Goal: Task Accomplishment & Management: Use online tool/utility

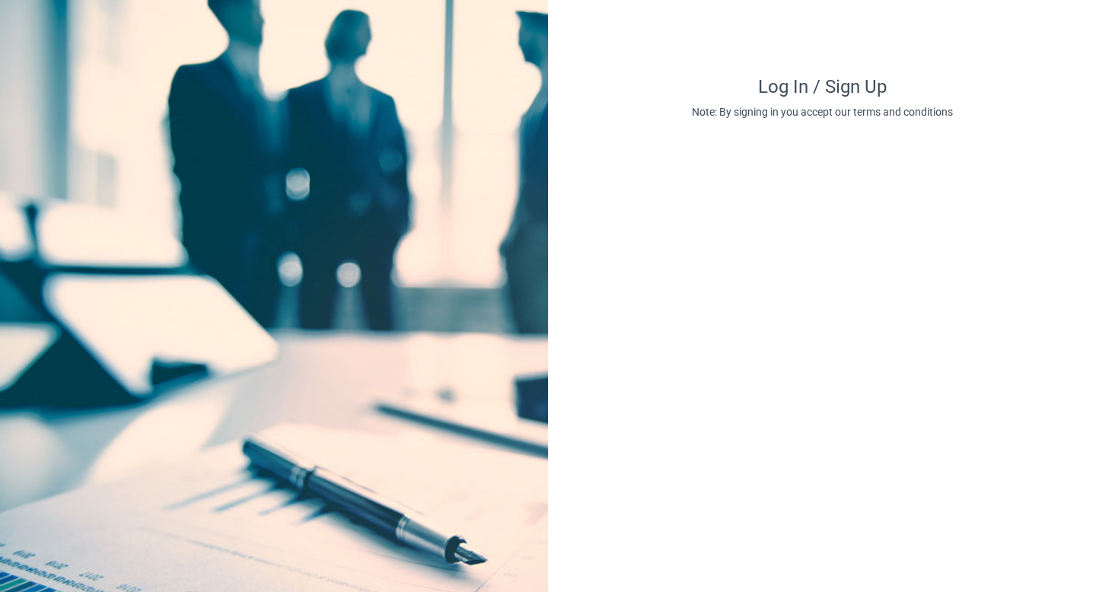
click at [781, 89] on h4 "Log In / Sign Up" at bounding box center [822, 87] width 548 height 22
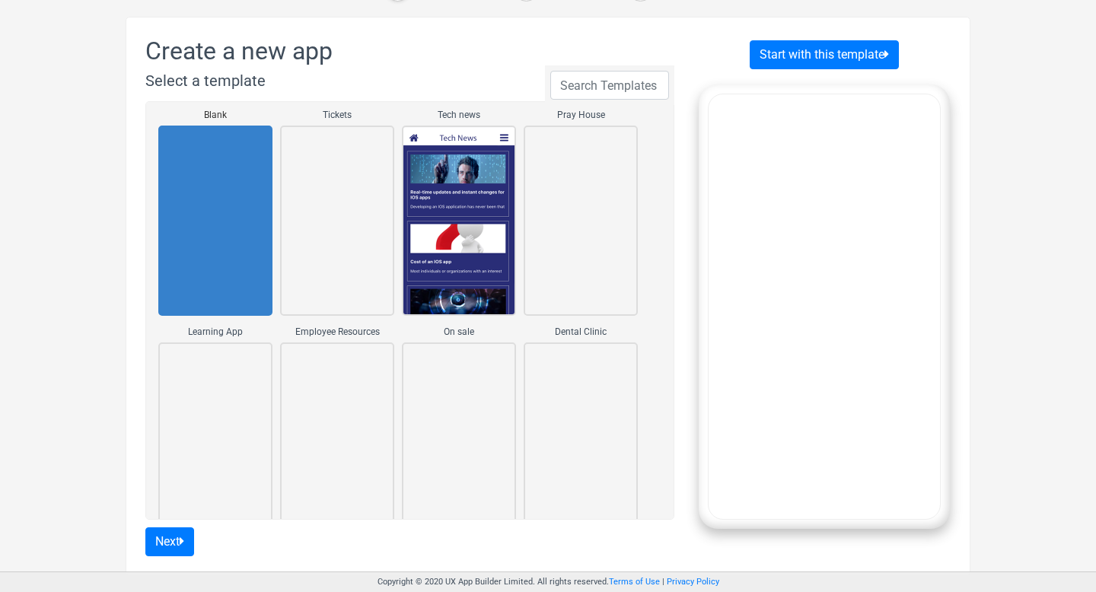
scroll to position [103, 0]
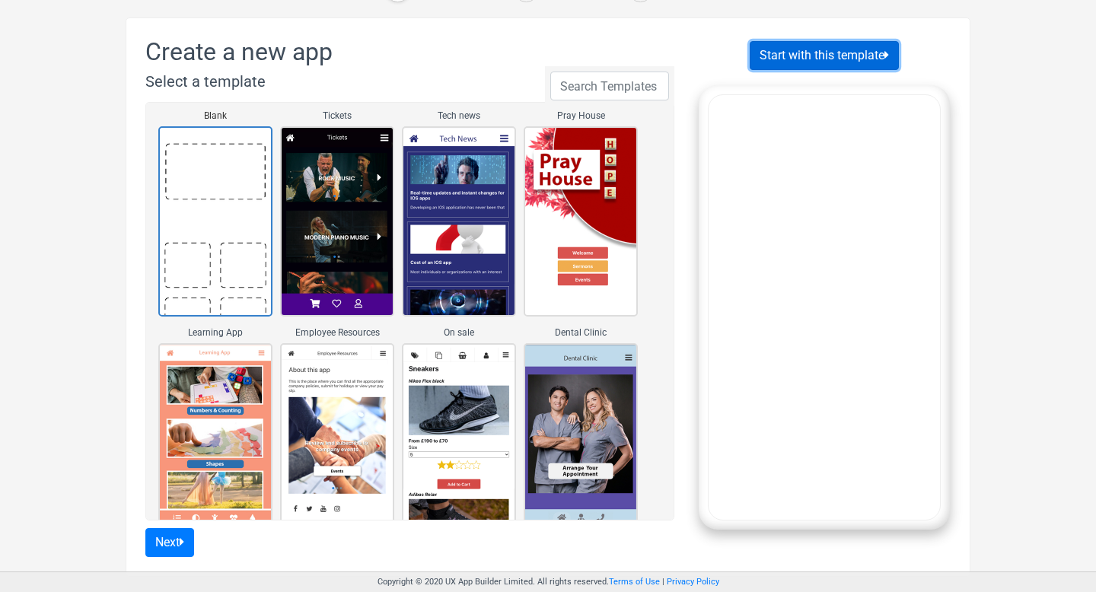
click at [810, 55] on button "Start with this template" at bounding box center [823, 55] width 149 height 29
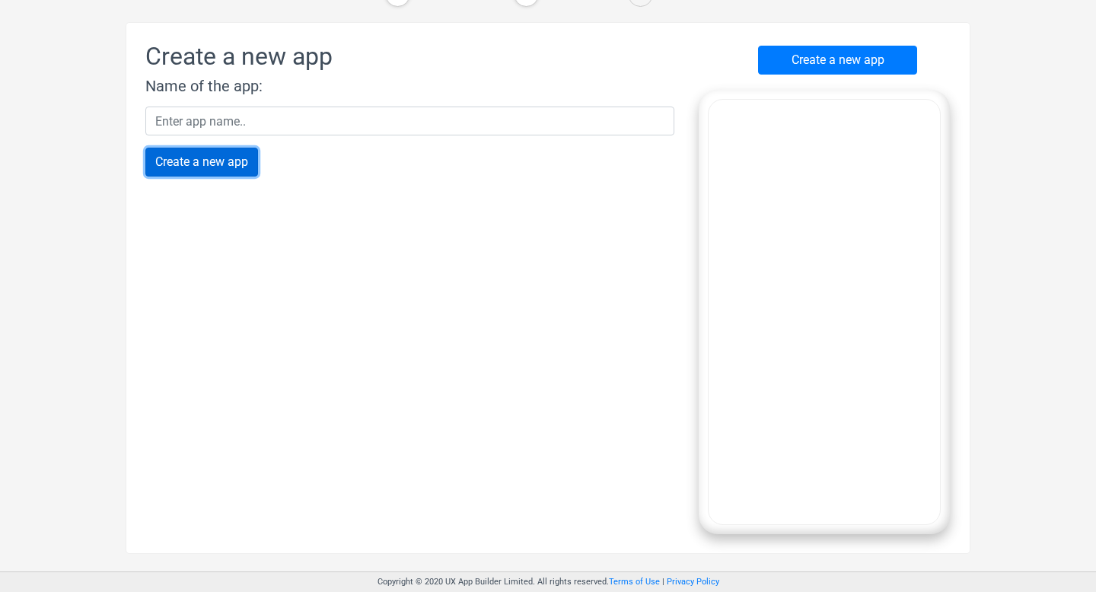
click at [243, 170] on input "Create a new app" at bounding box center [201, 162] width 113 height 29
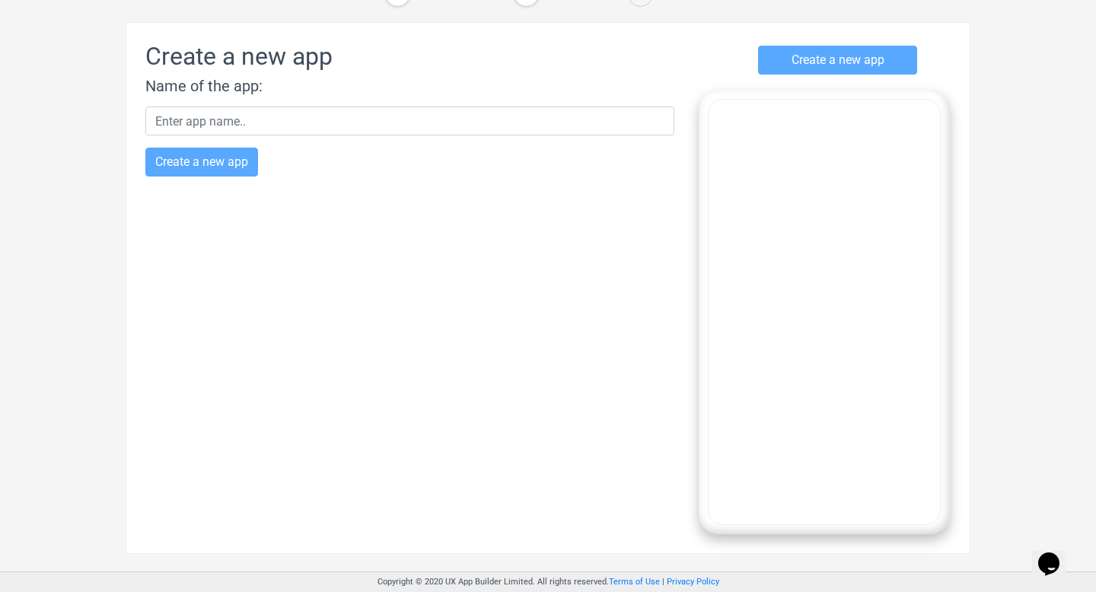
scroll to position [0, 0]
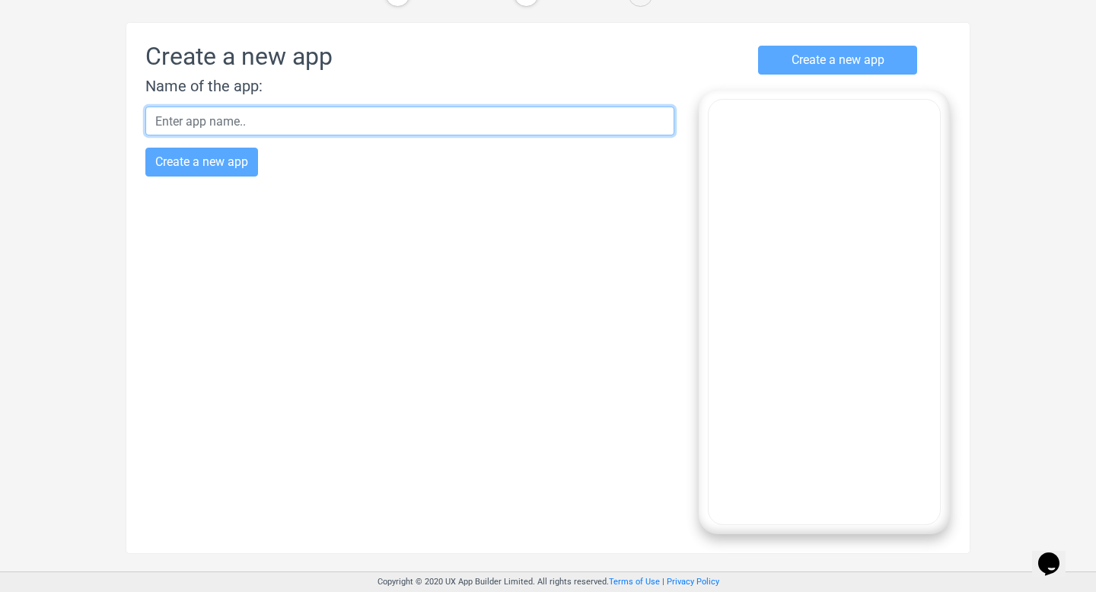
click at [406, 124] on input "text" at bounding box center [409, 121] width 529 height 29
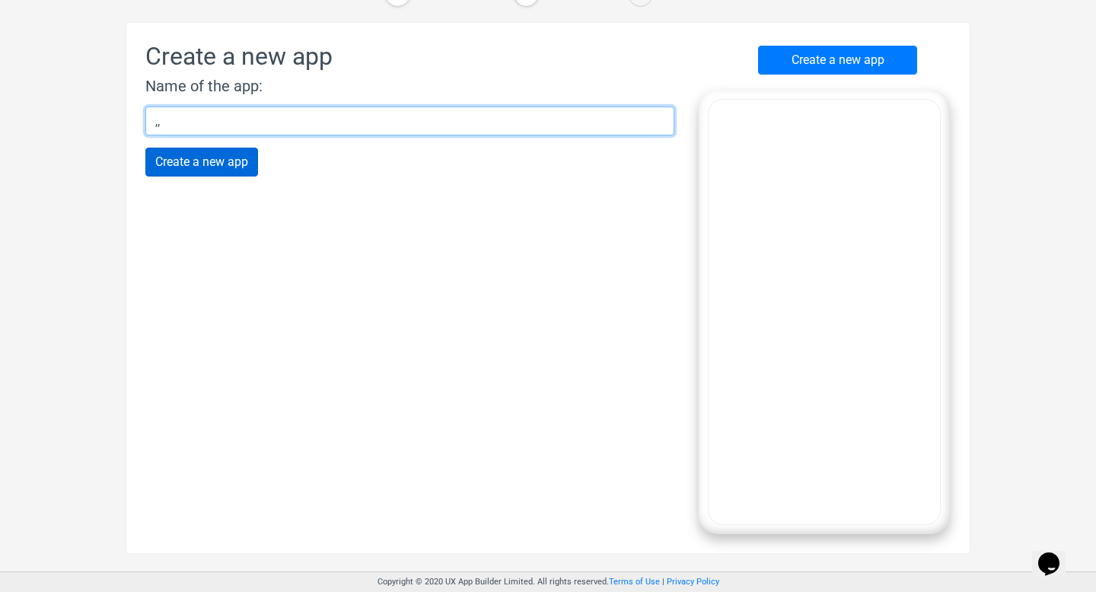
type input ",,"
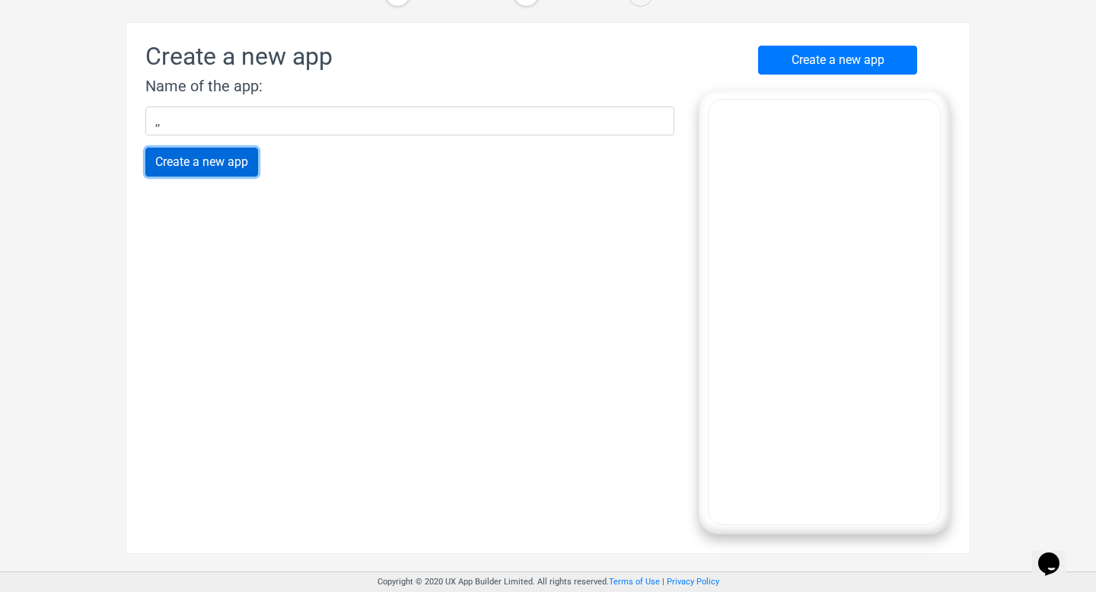
click at [235, 158] on input "Create a new app" at bounding box center [201, 162] width 113 height 29
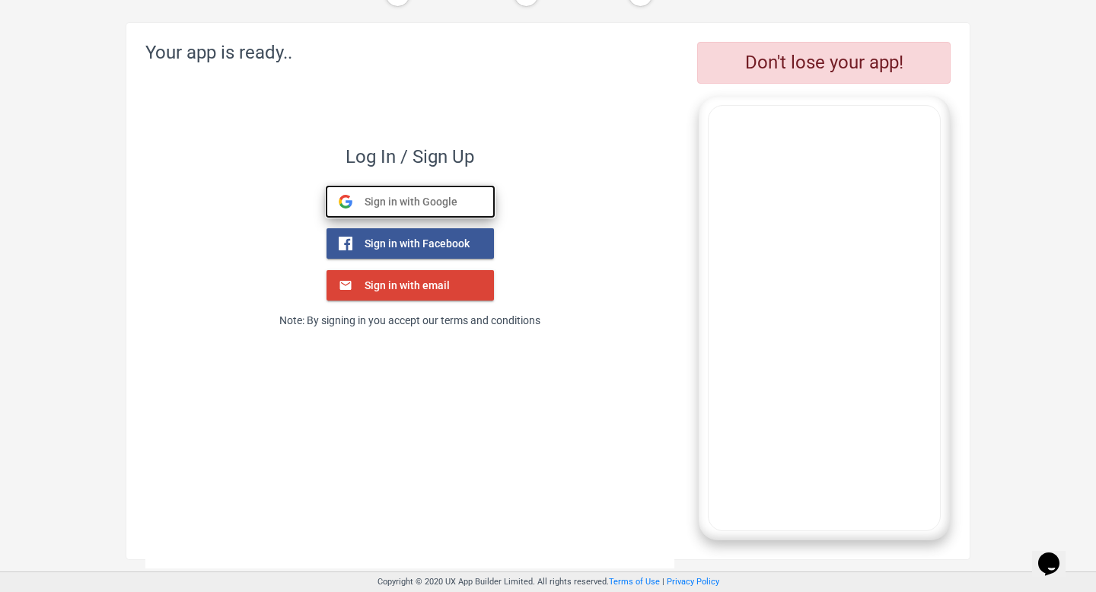
click at [412, 195] on span "Sign in with Google" at bounding box center [404, 202] width 105 height 14
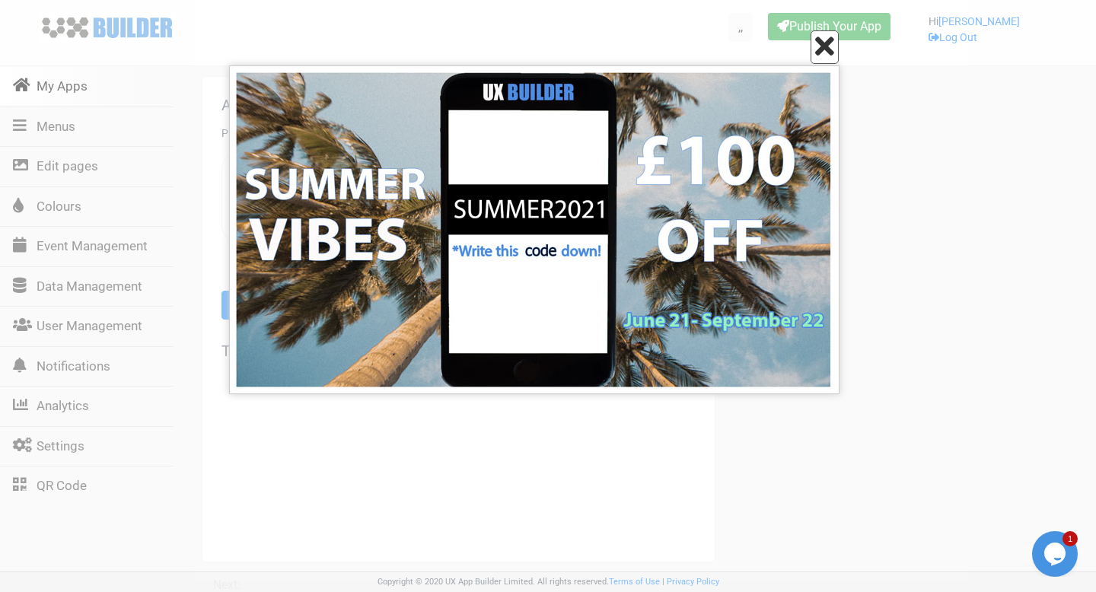
click at [826, 52] on icon at bounding box center [824, 46] width 19 height 27
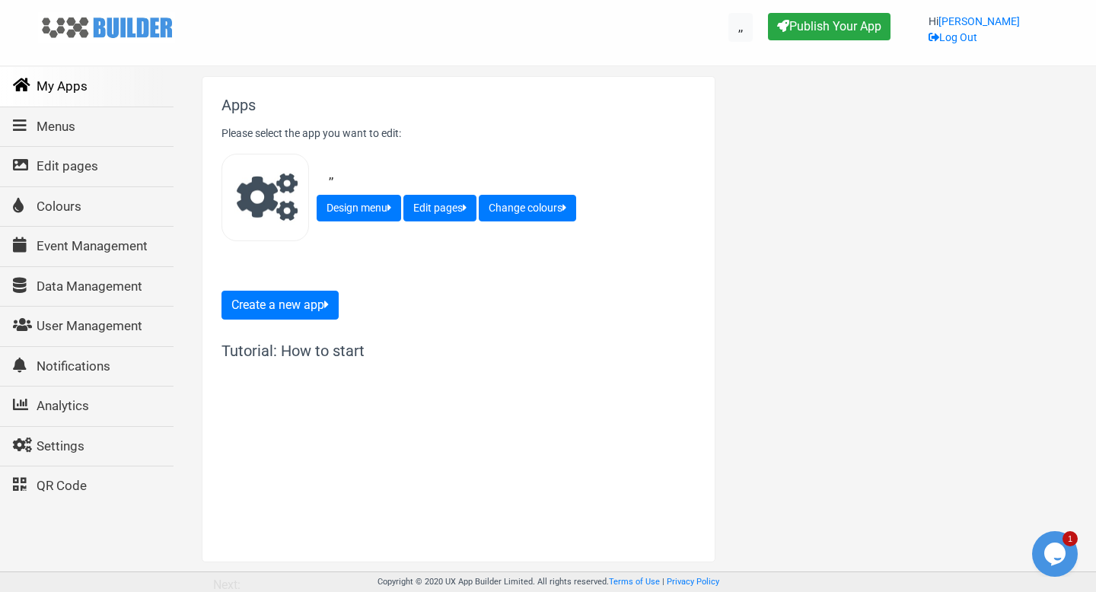
click at [91, 88] on link "My Apps" at bounding box center [85, 87] width 175 height 40
click at [37, 123] on link "Menus" at bounding box center [85, 127] width 175 height 40
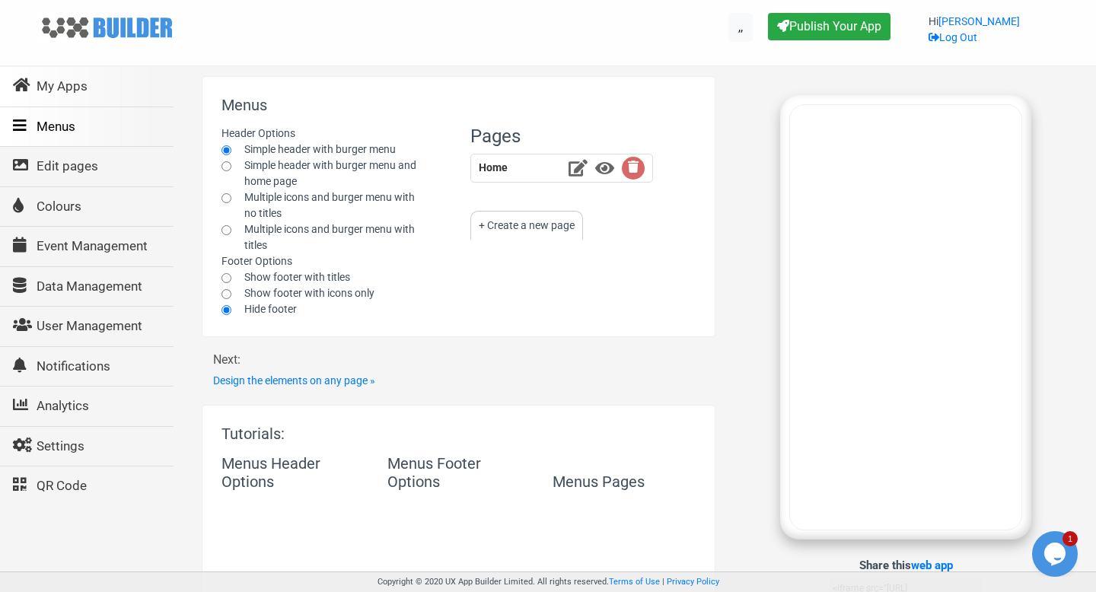
click at [81, 87] on link "My Apps" at bounding box center [85, 87] width 175 height 40
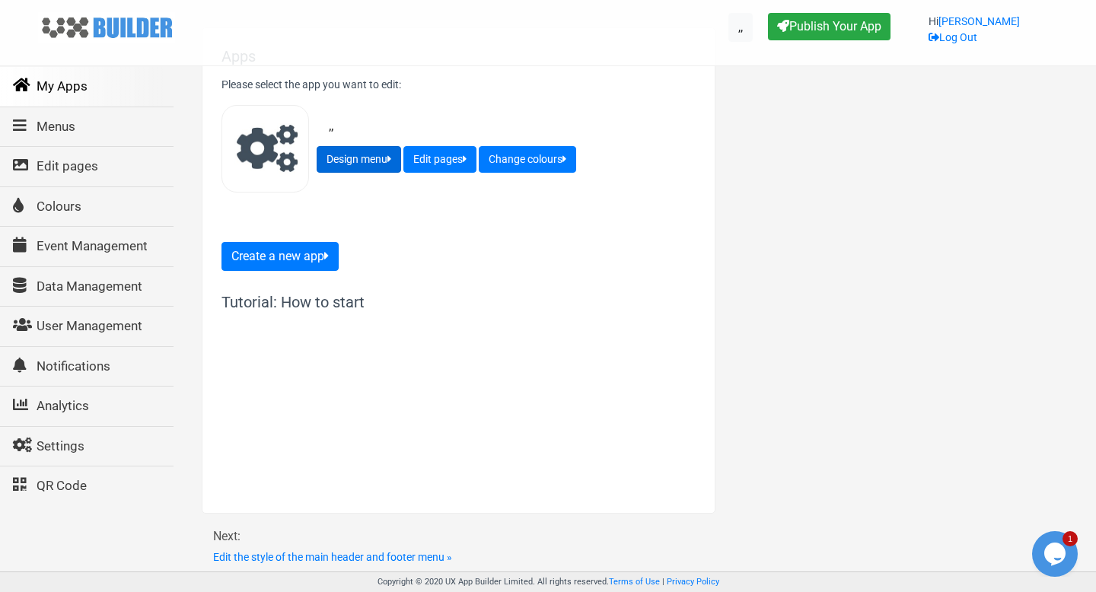
scroll to position [60, 0]
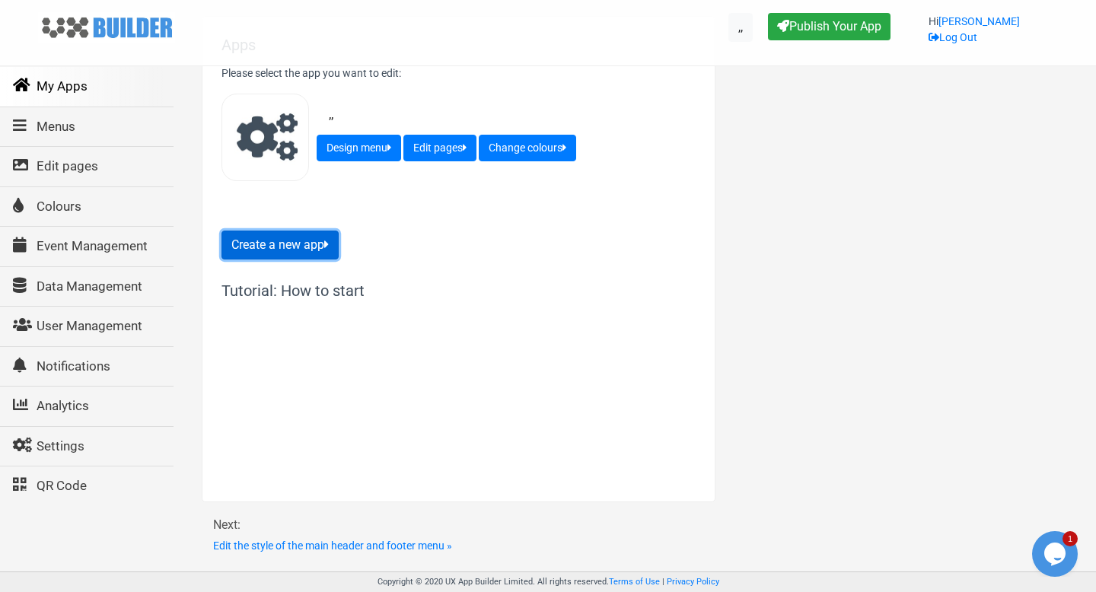
click at [333, 237] on button "Create a new app" at bounding box center [279, 245] width 117 height 29
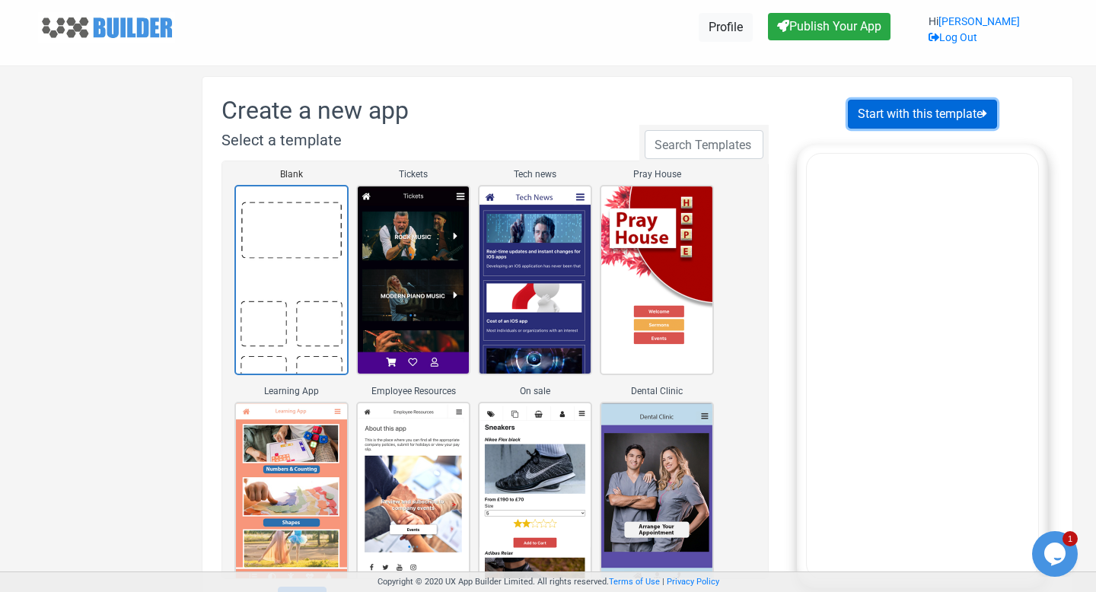
click at [893, 119] on button "Start with this template" at bounding box center [922, 114] width 149 height 29
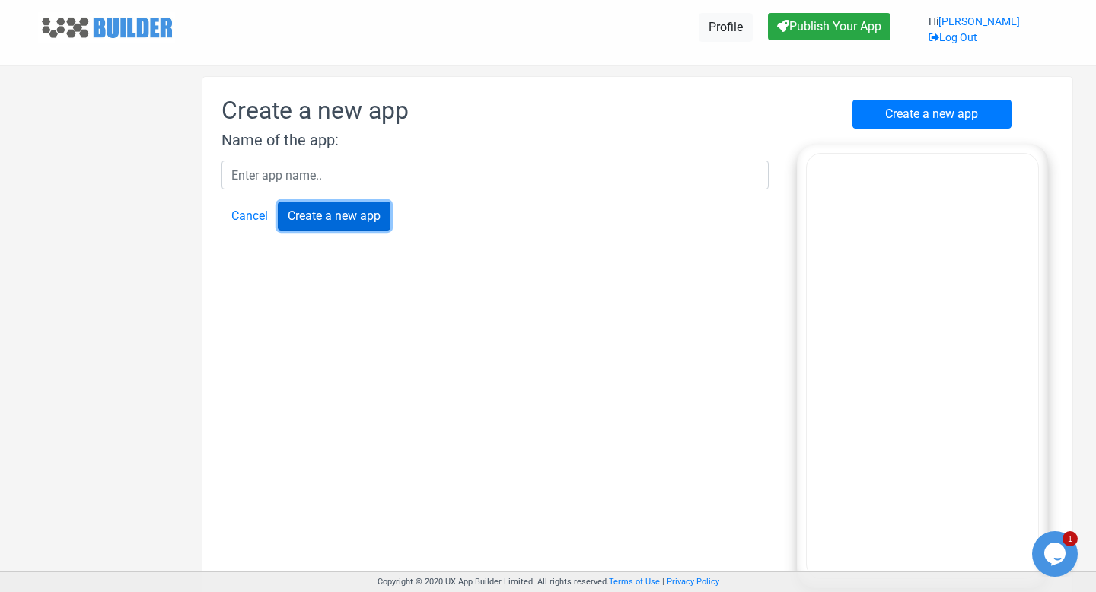
click at [364, 215] on input "Create a new app" at bounding box center [334, 216] width 113 height 29
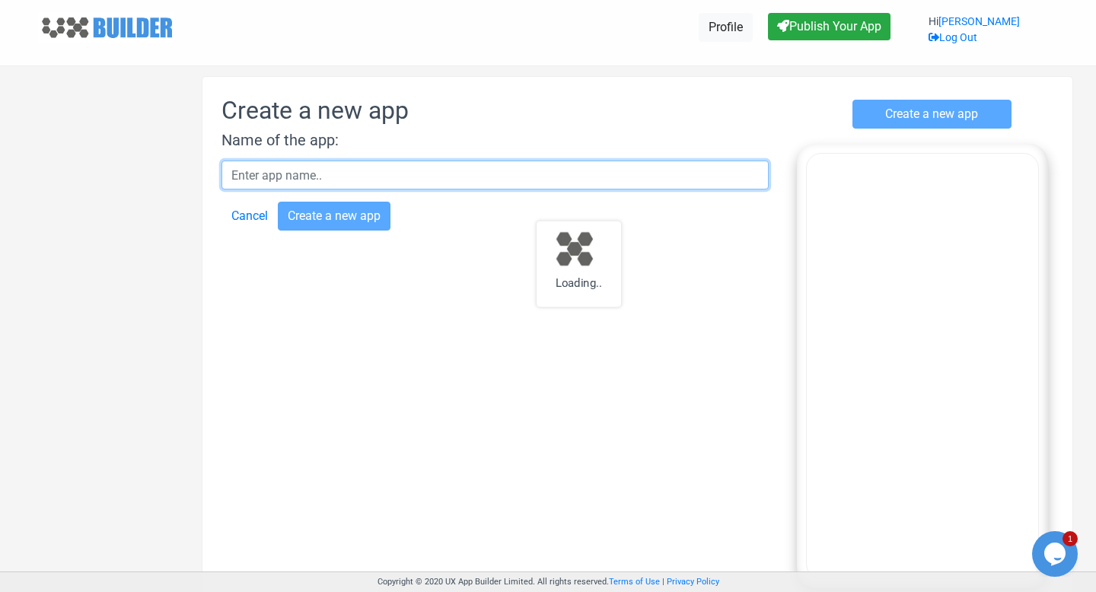
click at [364, 177] on input "text" at bounding box center [494, 175] width 547 height 29
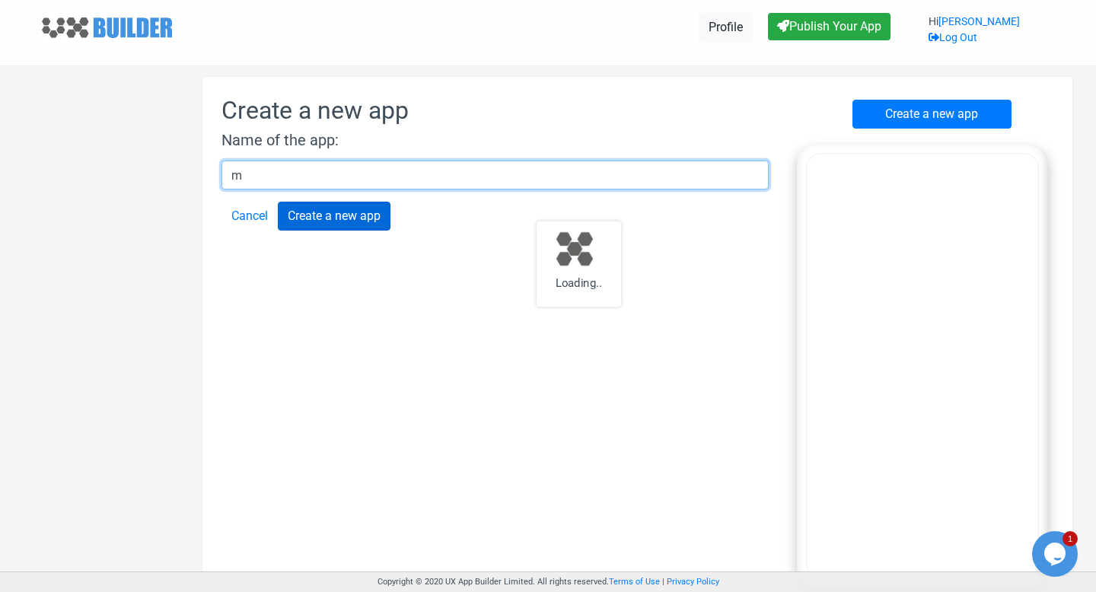
type input "m"
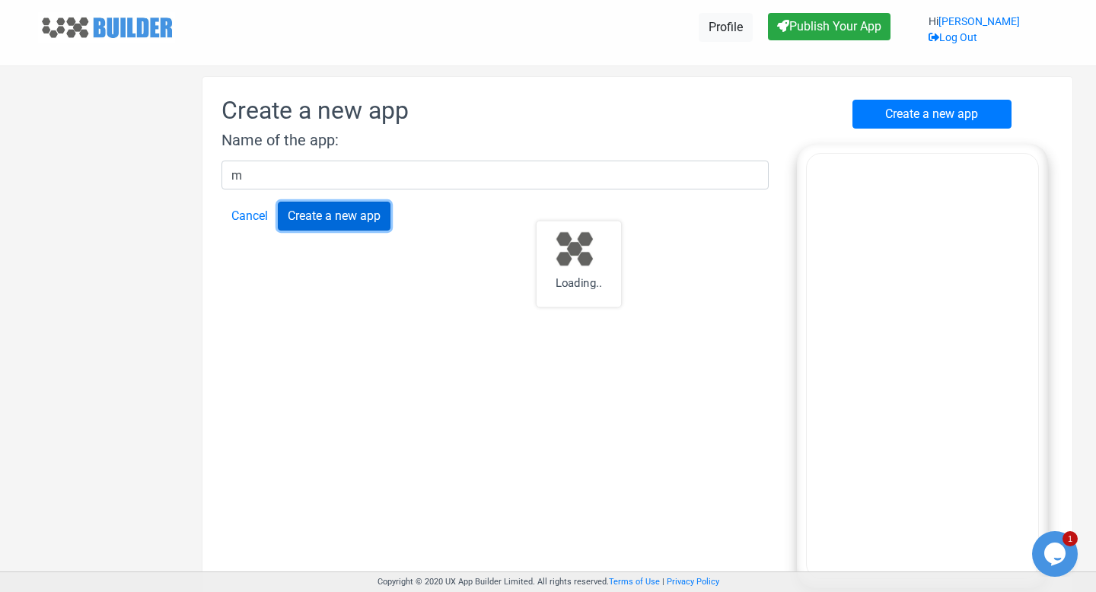
click at [353, 226] on input "Create a new app" at bounding box center [334, 216] width 113 height 29
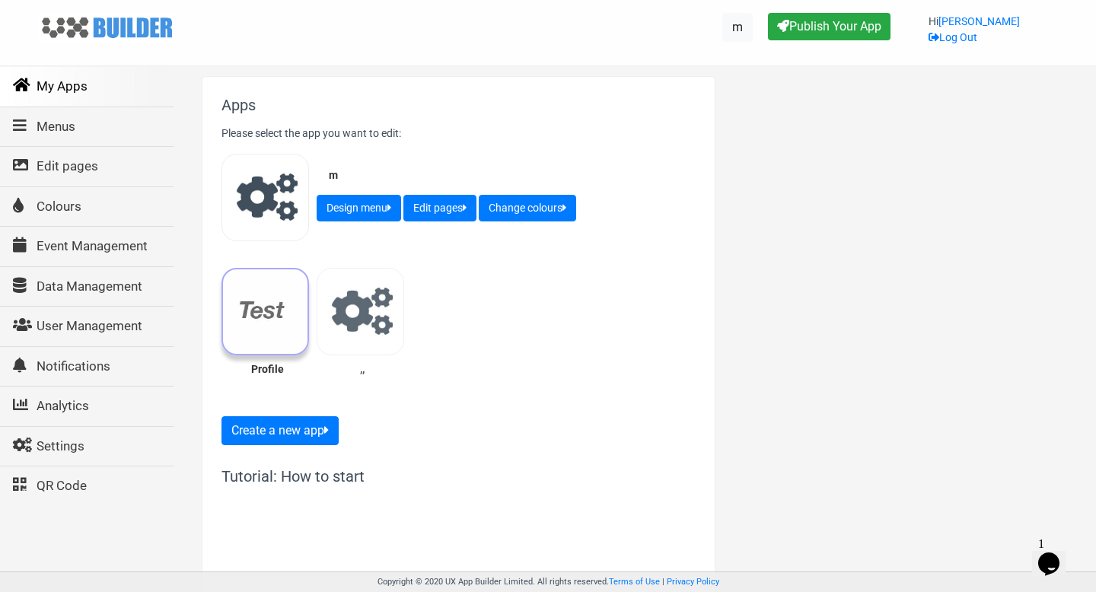
click at [282, 318] on div at bounding box center [265, 312] width 88 height 88
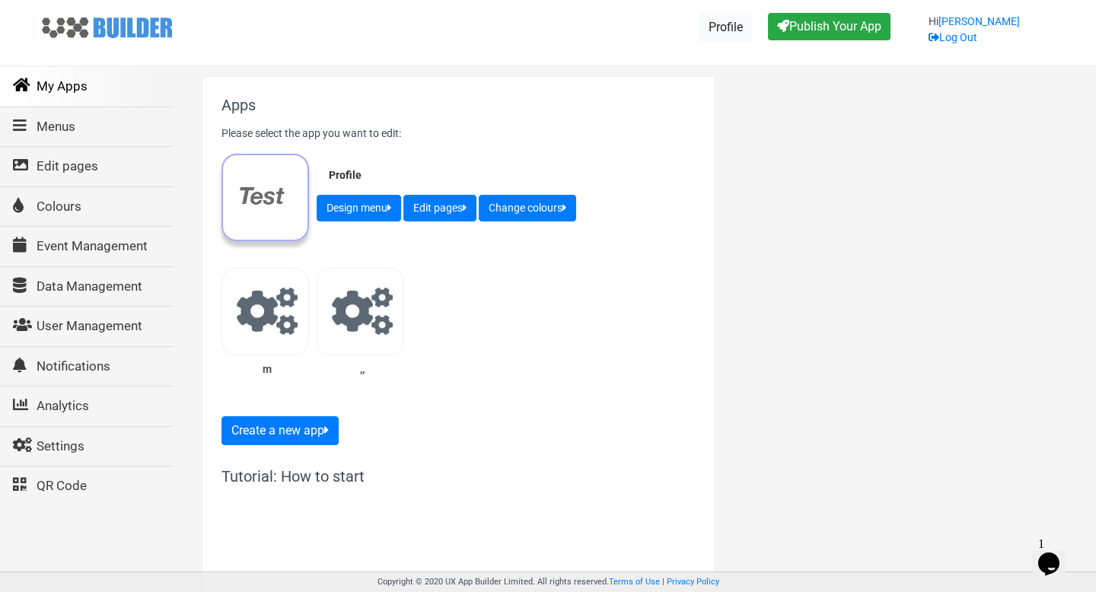
click at [282, 318] on div at bounding box center [265, 312] width 88 height 88
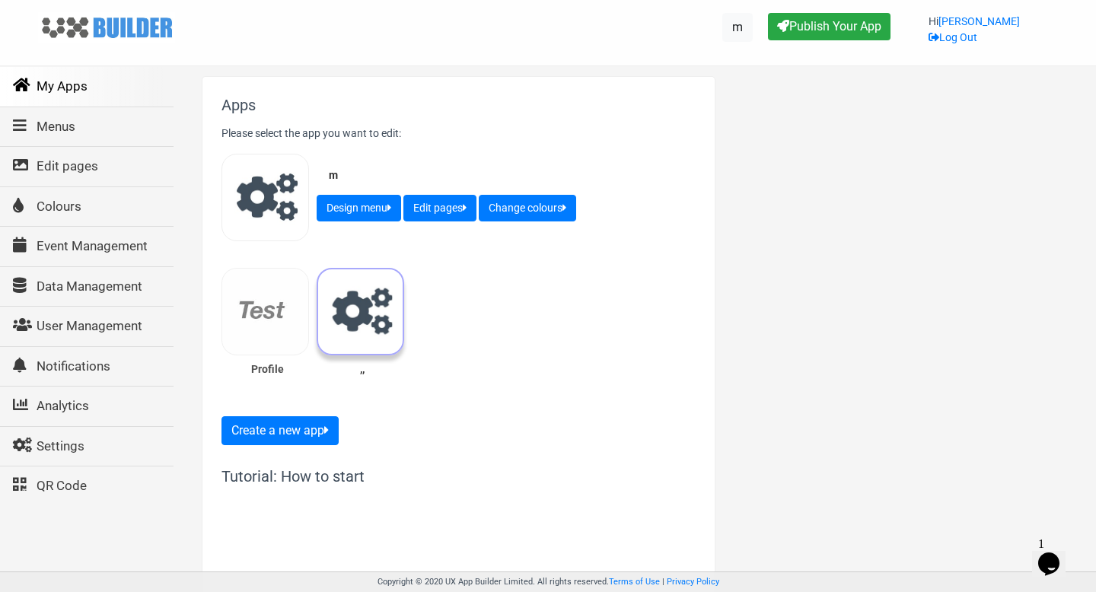
click at [345, 302] on div at bounding box center [361, 312] width 88 height 88
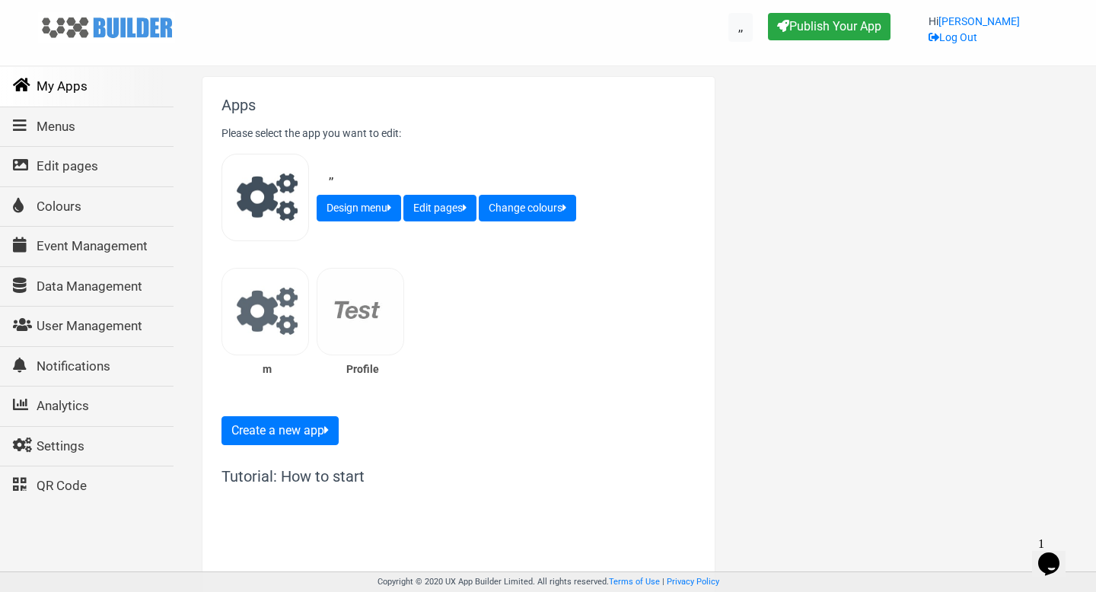
click at [53, 86] on link "My Apps" at bounding box center [85, 87] width 175 height 40
click at [75, 126] on link "Menus" at bounding box center [85, 127] width 175 height 40
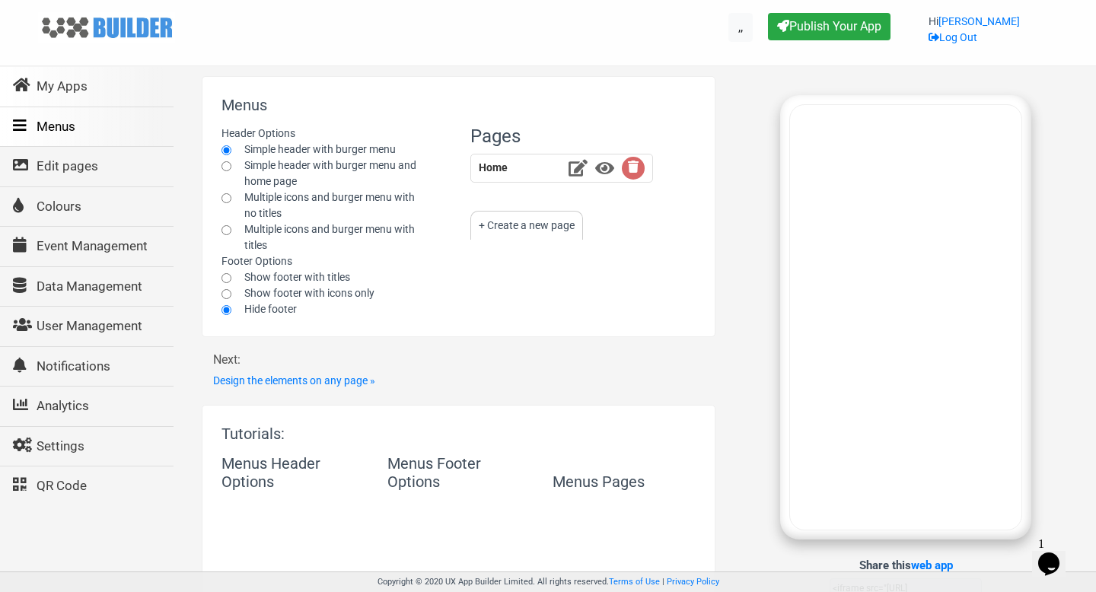
click at [73, 88] on link "My Apps" at bounding box center [85, 87] width 175 height 40
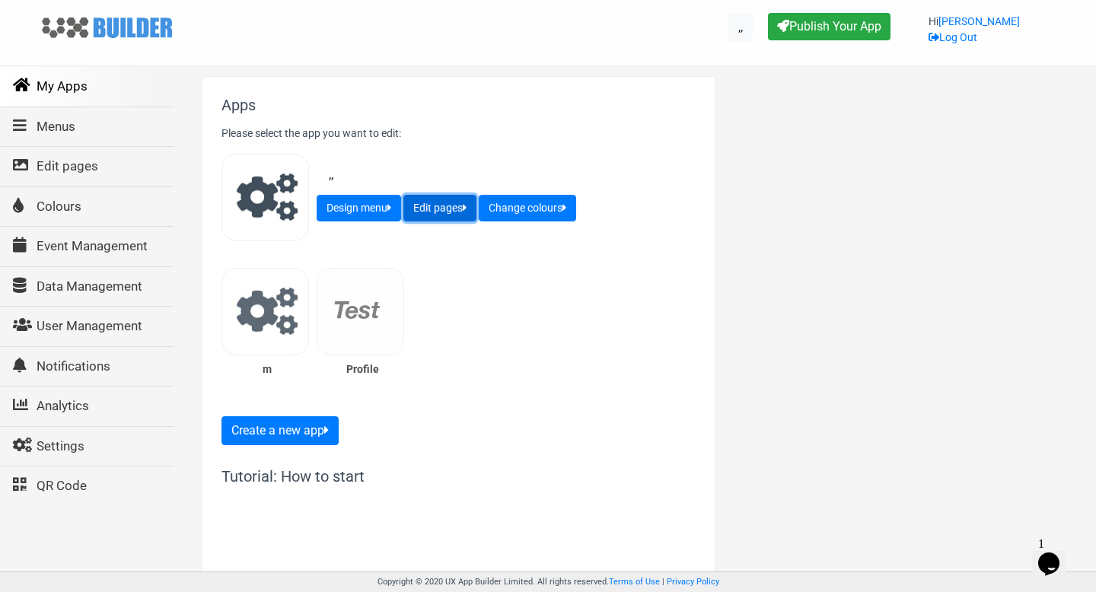
click at [439, 199] on button "Edit pages" at bounding box center [439, 208] width 73 height 27
